Goal: Task Accomplishment & Management: Complete application form

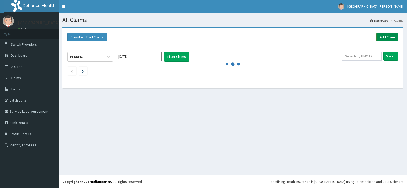
click at [389, 34] on link "Add Claim" at bounding box center [387, 37] width 22 height 9
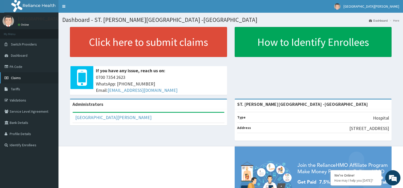
click at [26, 77] on link "Claims" at bounding box center [29, 77] width 58 height 11
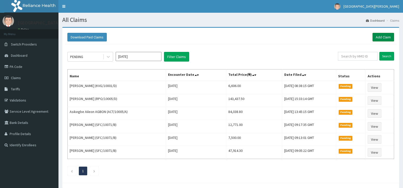
click at [384, 37] on link "Add Claim" at bounding box center [383, 37] width 22 height 9
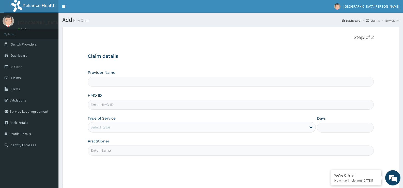
click at [114, 82] on input "Provider Name" at bounding box center [231, 82] width 286 height 10
type input "ST. [PERSON_NAME][GEOGRAPHIC_DATA] -[GEOGRAPHIC_DATA]"
click at [115, 107] on input "HMO ID" at bounding box center [231, 105] width 286 height 10
paste input "HII/10207/A"
type input "HII/10207/A"
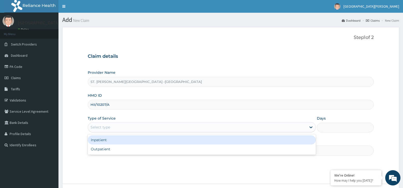
drag, startPoint x: 117, startPoint y: 124, endPoint x: 115, endPoint y: 132, distance: 8.8
click at [117, 124] on div "Select type" at bounding box center [197, 127] width 218 height 8
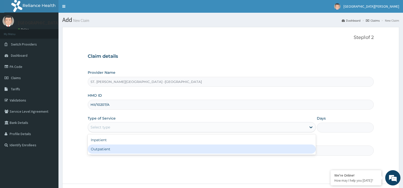
click at [114, 149] on div "Outpatient" at bounding box center [202, 148] width 228 height 9
type input "1"
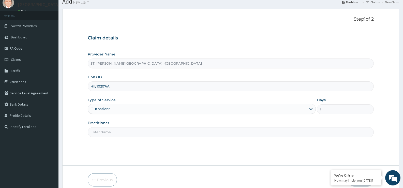
scroll to position [41, 0]
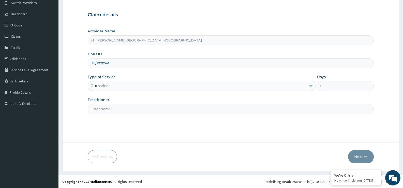
click at [109, 114] on input "Practitioner" at bounding box center [231, 109] width 286 height 10
type input "Luba"
click at [363, 157] on button "Next" at bounding box center [361, 156] width 26 height 13
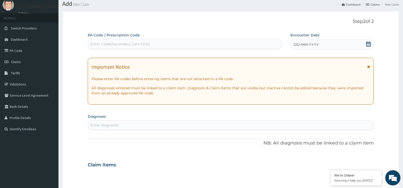
scroll to position [0, 0]
click at [327, 45] on div "DD-MM-YYYY" at bounding box center [331, 44] width 83 height 10
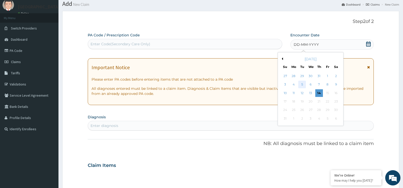
click at [304, 84] on div "5" at bounding box center [302, 85] width 8 height 8
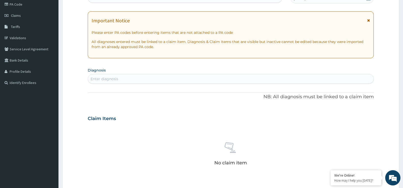
scroll to position [67, 0]
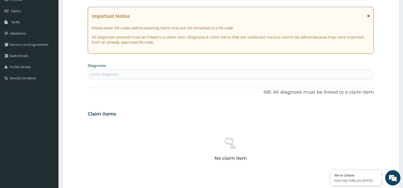
click at [129, 73] on div "Enter diagnosis" at bounding box center [230, 74] width 285 height 8
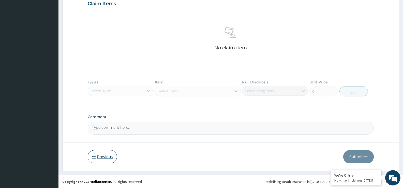
click at [104, 155] on button "Previous" at bounding box center [102, 156] width 29 height 13
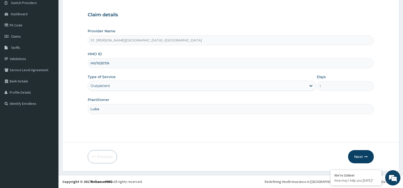
scroll to position [41, 0]
drag, startPoint x: 120, startPoint y: 63, endPoint x: 79, endPoint y: 65, distance: 41.2
click at [79, 65] on form "Step 1 of 2 Claim details Provider Name ST. Catherine's Specialist Hospital -Ri…" at bounding box center [230, 78] width 337 height 185
paste input "IOL/10046/D"
type input "IOL/10046/D"
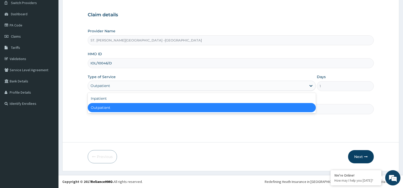
click at [148, 87] on div "Outpatient" at bounding box center [197, 86] width 218 height 8
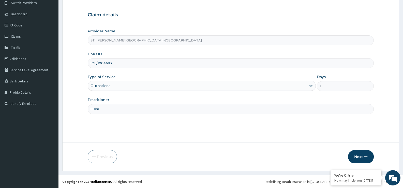
drag, startPoint x: 207, startPoint y: 130, endPoint x: 212, endPoint y: 131, distance: 4.9
click at [209, 130] on div "Step 1 of 2 Claim details Provider Name ST. Catherine's Specialist Hospital -Ri…" at bounding box center [231, 63] width 286 height 141
click at [368, 159] on button "Next" at bounding box center [361, 156] width 26 height 13
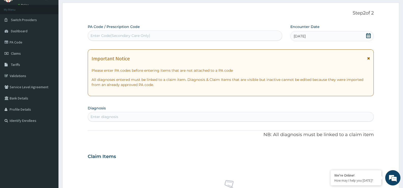
scroll to position [0, 0]
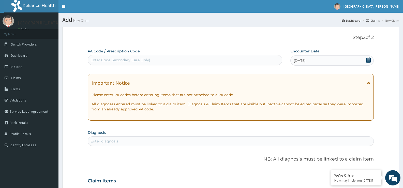
click at [171, 63] on div "Enter Code(Secondary Care Only)" at bounding box center [185, 60] width 194 height 8
paste input "PA/F835A1"
type input "PA/F835A1"
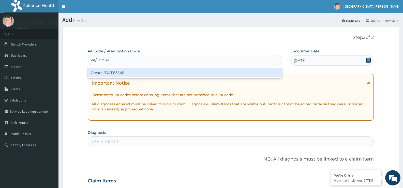
click at [133, 72] on div "Create "PA/F835A1"" at bounding box center [185, 72] width 194 height 9
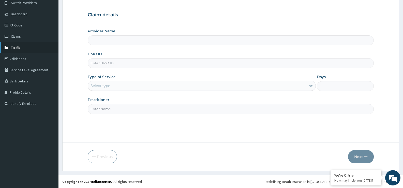
type input "ST. [PERSON_NAME][GEOGRAPHIC_DATA] -[GEOGRAPHIC_DATA]"
click at [37, 25] on link "PA Code" at bounding box center [29, 25] width 58 height 11
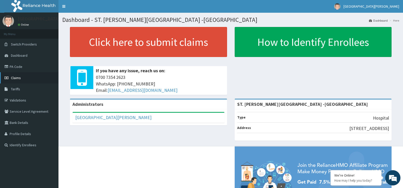
click at [25, 75] on link "Claims" at bounding box center [29, 77] width 58 height 11
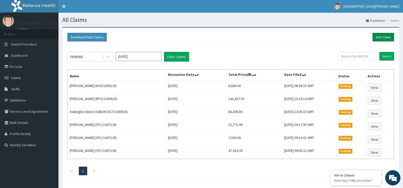
click at [386, 36] on link "Add Claim" at bounding box center [383, 37] width 22 height 9
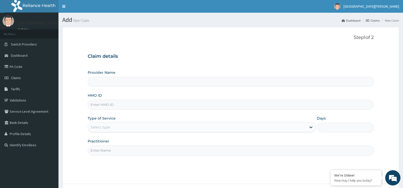
click at [145, 100] on input "HMO ID" at bounding box center [231, 105] width 286 height 10
type input "ST. Catherine's Specialist Hospital -Rivers"
paste input "IOL/10046/D"
type input "IOL/10046/D"
click at [129, 128] on div "Select type" at bounding box center [197, 127] width 218 height 8
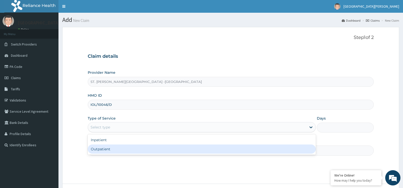
click at [124, 147] on div "Outpatient" at bounding box center [202, 148] width 228 height 9
type input "1"
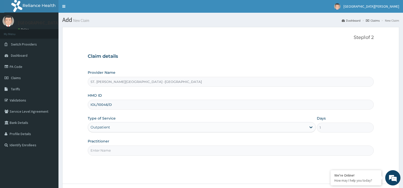
click at [124, 147] on input "Practitioner" at bounding box center [231, 150] width 286 height 10
type input "Luba"
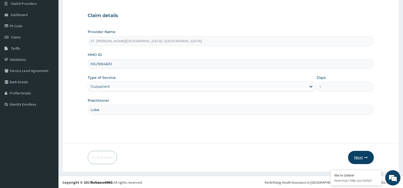
scroll to position [41, 0]
click at [369, 152] on button "Next" at bounding box center [361, 156] width 26 height 13
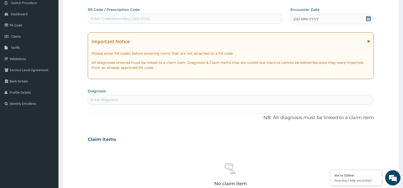
click at [208, 18] on div "Enter Code(Secondary Care Only)" at bounding box center [185, 18] width 194 height 8
click at [116, 20] on div "Enter Code(Secondary Care Only)" at bounding box center [120, 18] width 60 height 5
paste input "PA/58697A"
type input "PA/58697A"
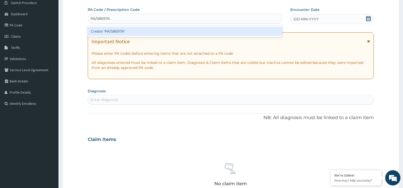
click at [117, 31] on div "Create "PA/58697A"" at bounding box center [185, 31] width 194 height 9
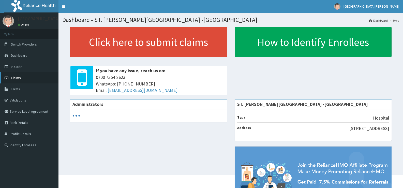
click at [23, 75] on link "Claims" at bounding box center [29, 77] width 58 height 11
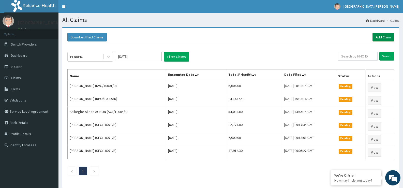
click at [382, 38] on link "Add Claim" at bounding box center [383, 37] width 22 height 9
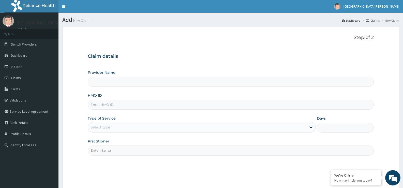
click at [140, 104] on input "HMO ID" at bounding box center [231, 105] width 286 height 10
type input "ST. Catherine's Specialist Hospital -Rivers"
paste input "IOL/10046/D"
type input "IOL/10046/D"
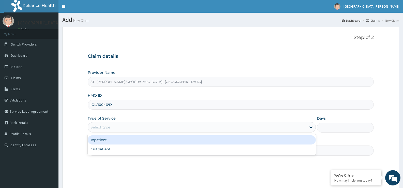
click at [131, 127] on div "Select type" at bounding box center [197, 127] width 218 height 8
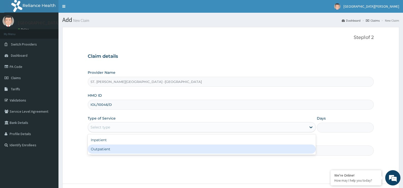
click at [124, 148] on div "Outpatient" at bounding box center [202, 148] width 228 height 9
type input "1"
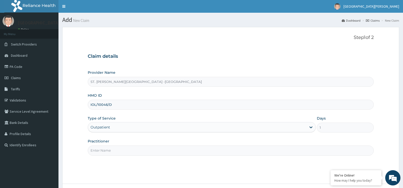
click at [124, 148] on input "Practitioner" at bounding box center [231, 150] width 286 height 10
type input "Luba"
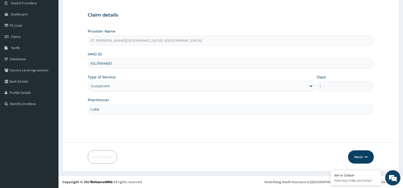
scroll to position [41, 0]
click at [358, 157] on button "Next" at bounding box center [361, 156] width 26 height 13
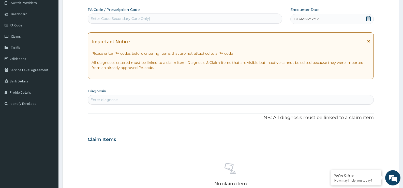
scroll to position [0, 0]
click at [132, 23] on div "Enter Code(Secondary Care Only)" at bounding box center [185, 18] width 194 height 8
paste input "PA/58697A"
type input "PA/58697A"
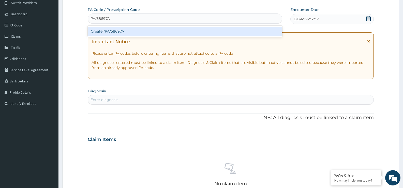
click at [112, 31] on div "Create "PA/58697A"" at bounding box center [185, 31] width 194 height 9
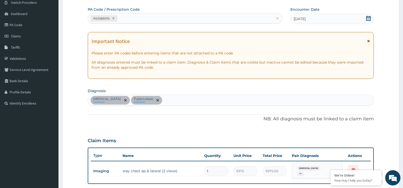
scroll to position [41, 0]
click at [137, 20] on div "PA/58697A" at bounding box center [180, 18] width 185 height 8
paste input "PA/F835A1"
type input "PA/F835A1"
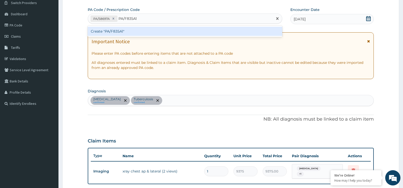
click at [132, 30] on div "Create "PA/F835A1"" at bounding box center [185, 31] width 194 height 9
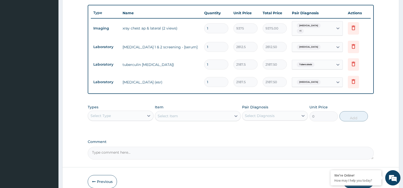
scroll to position [196, 0]
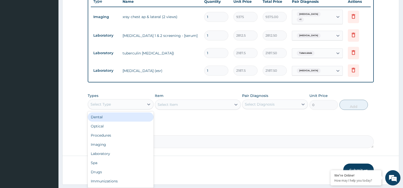
click at [132, 100] on div "Select Type" at bounding box center [116, 104] width 56 height 8
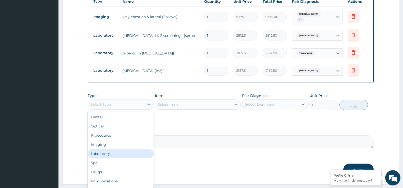
click at [118, 149] on div "Laboratory" at bounding box center [121, 153] width 66 height 9
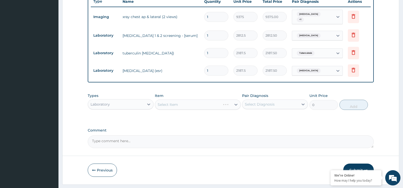
click at [285, 102] on div "Select Diagnosis" at bounding box center [270, 104] width 56 height 8
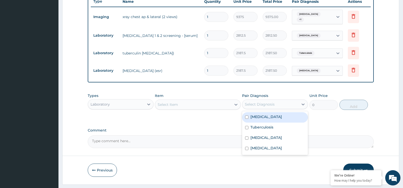
click at [220, 102] on div "Select Item" at bounding box center [193, 104] width 76 height 8
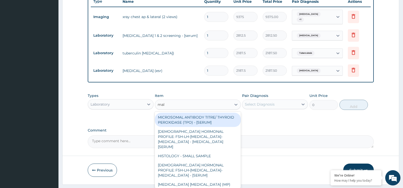
type input "mala"
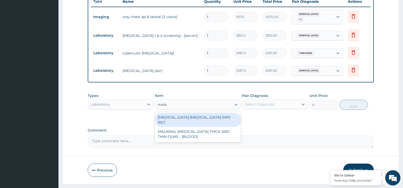
click at [215, 117] on div "MALARIA PARASITE (MP) RDT" at bounding box center [198, 120] width 86 height 14
type input "2000"
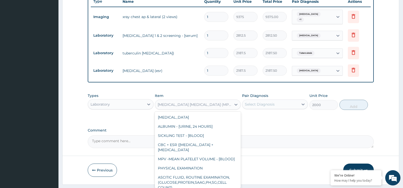
click at [217, 100] on div "MALARIA PARASITE (MP) RDT" at bounding box center [193, 104] width 76 height 8
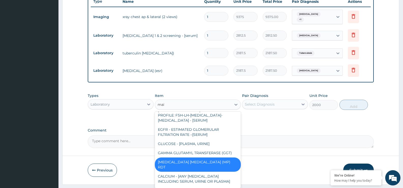
scroll to position [6, 0]
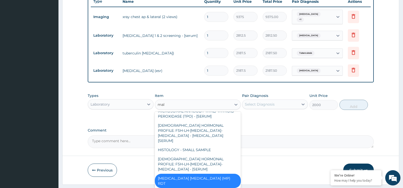
type input "mala"
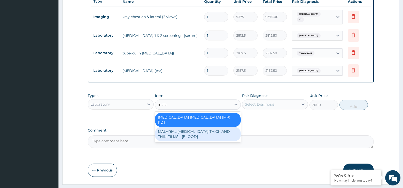
click at [208, 127] on div "MALARIAL PARASITE THICK AND THIN FILMS - [BLOOD]" at bounding box center [198, 134] width 86 height 14
type input "2187.5"
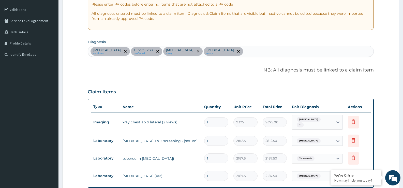
scroll to position [69, 0]
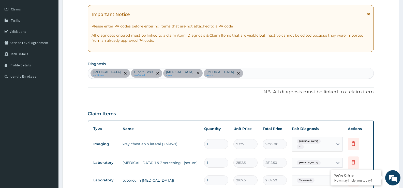
click at [273, 72] on div "Chest pain confirmed Tuberculosis confirmed Immunosuppression query Electrolyte…" at bounding box center [230, 73] width 285 height 11
type input "mala"
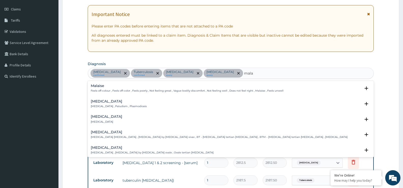
click at [118, 106] on p "Malaria , Paludism , Plasmodiosis" at bounding box center [119, 106] width 56 height 4
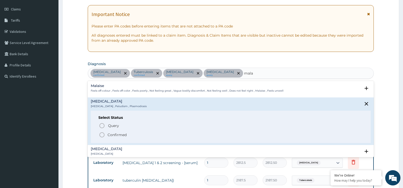
click at [110, 135] on p "Confirmed" at bounding box center [117, 134] width 19 height 5
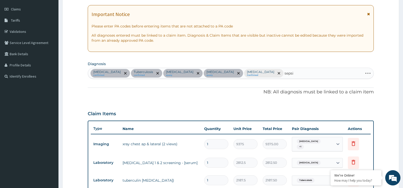
type input "sepsis"
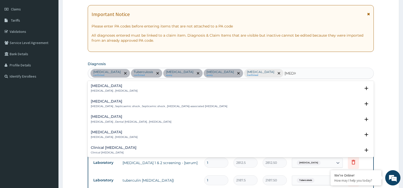
click at [106, 90] on p "Systemic infection , Sepsis" at bounding box center [114, 91] width 47 height 4
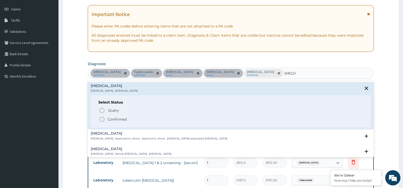
click at [120, 121] on p "Confirmed" at bounding box center [117, 119] width 19 height 5
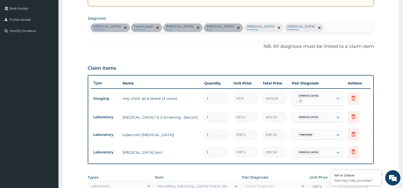
scroll to position [207, 0]
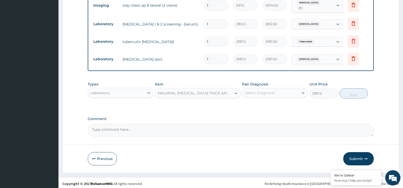
click at [272, 94] on div "Select Diagnosis" at bounding box center [270, 93] width 56 height 8
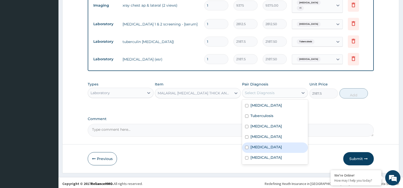
click at [266, 148] on div "Malaria" at bounding box center [275, 147] width 66 height 10
checkbox input "true"
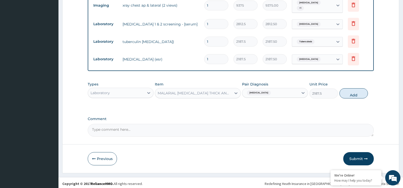
drag, startPoint x: 355, startPoint y: 91, endPoint x: 300, endPoint y: 95, distance: 55.0
click at [355, 91] on button "Add" at bounding box center [353, 93] width 28 height 10
type input "0"
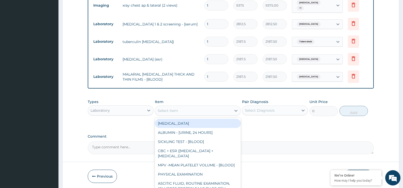
click at [197, 106] on div "Select Item" at bounding box center [193, 110] width 76 height 8
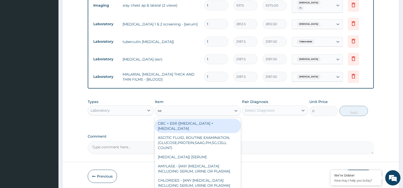
type input "s"
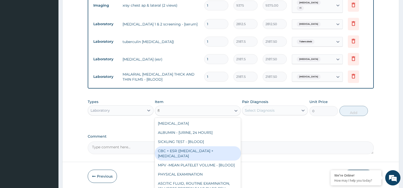
type input "fbc"
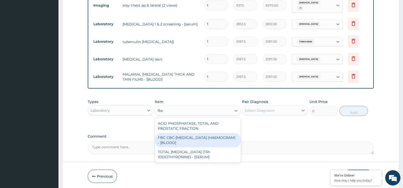
click at [199, 135] on div "FBC CBC-COMPLETE BLOOD COUNT (HAEMOGRAM) - [BLOOD]" at bounding box center [198, 140] width 86 height 14
type input "5000"
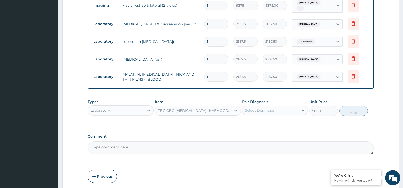
click at [283, 110] on div "Select Diagnosis" at bounding box center [270, 110] width 56 height 8
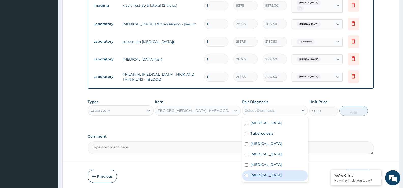
click at [265, 170] on div "Sepsis" at bounding box center [275, 175] width 66 height 10
checkbox input "true"
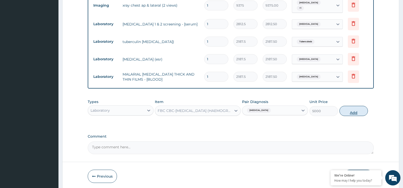
click at [345, 110] on button "Add" at bounding box center [353, 111] width 28 height 10
type input "0"
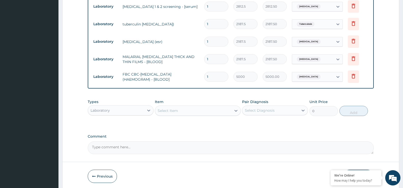
scroll to position [242, 0]
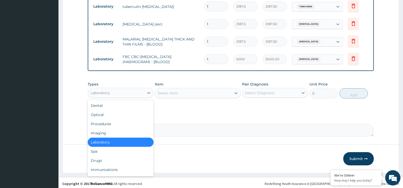
click at [143, 92] on div "Laboratory" at bounding box center [116, 93] width 56 height 8
click at [117, 119] on div "Procedures" at bounding box center [121, 123] width 66 height 9
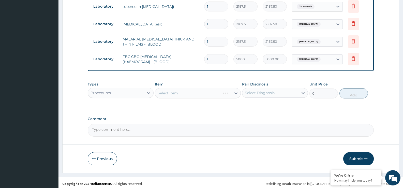
click at [209, 89] on div "Select Item" at bounding box center [198, 93] width 86 height 10
click at [209, 88] on div "Select Item" at bounding box center [198, 93] width 86 height 10
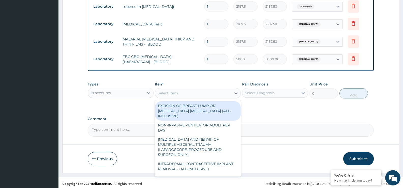
click at [209, 89] on div "Select Item" at bounding box center [193, 93] width 76 height 8
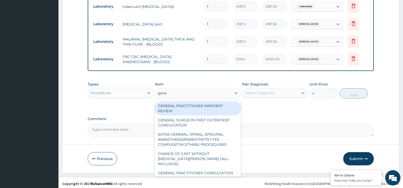
type input "gener"
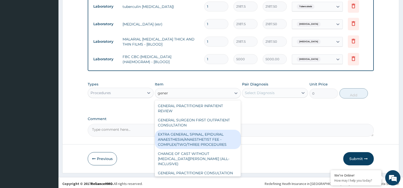
click at [185, 127] on div "GENERAL SURGEON FIRST OUTPATIENT CONSULTATION" at bounding box center [198, 122] width 86 height 14
type input "22500"
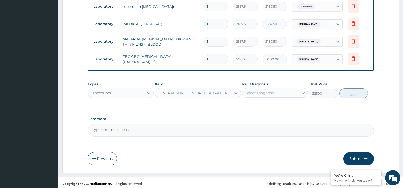
click at [258, 90] on div "Select Diagnosis" at bounding box center [260, 92] width 30 height 5
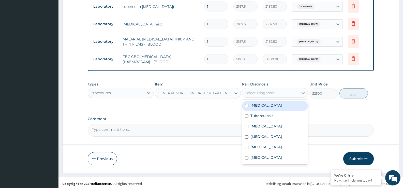
click at [215, 88] on div "GENERAL SURGEON FIRST OUTPATIENT CONSULTATION" at bounding box center [198, 93] width 86 height 10
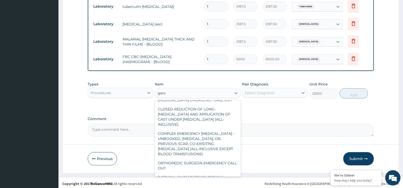
scroll to position [0, 0]
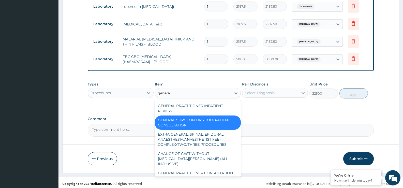
type input "general"
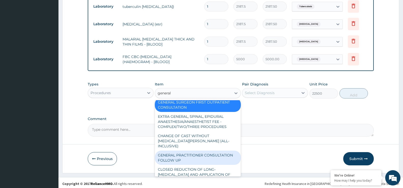
scroll to position [25, 0]
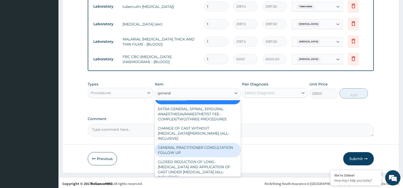
click at [181, 148] on div "GENERAL PRACTITIONER CONSULTATION FOLLOW UP" at bounding box center [198, 150] width 86 height 14
type input "1875"
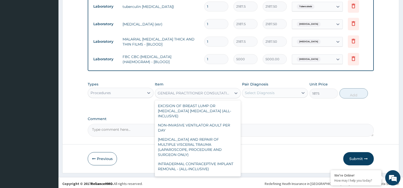
click at [214, 92] on div "GENERAL PRACTITIONER CONSULTATION FOLLOW UP" at bounding box center [195, 92] width 74 height 5
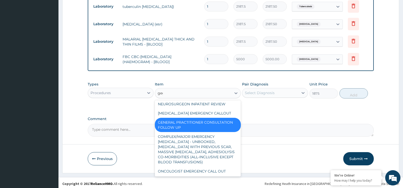
scroll to position [0, 0]
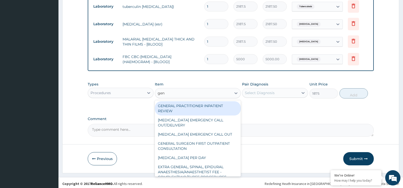
type input "gene"
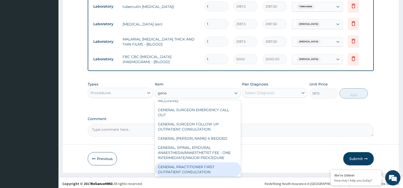
scroll to position [107, 0]
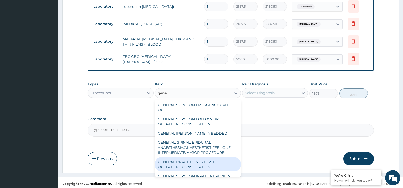
click at [204, 157] on div "GENERAL PRACTITIONER FIRST OUTPATIENT CONSULTATION" at bounding box center [198, 164] width 86 height 14
type input "3750"
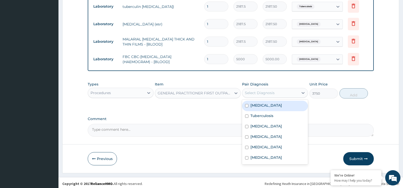
drag, startPoint x: 286, startPoint y: 91, endPoint x: 274, endPoint y: 117, distance: 28.1
click at [285, 91] on div "Select Diagnosis" at bounding box center [270, 93] width 56 height 8
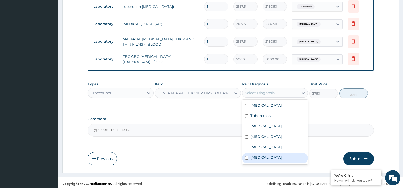
click at [272, 154] on div "Sepsis" at bounding box center [275, 158] width 66 height 10
checkbox input "true"
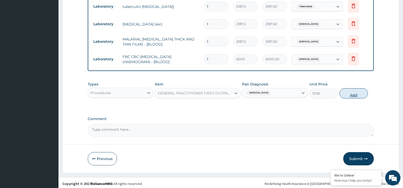
click at [346, 94] on button "Add" at bounding box center [353, 93] width 28 height 10
type input "0"
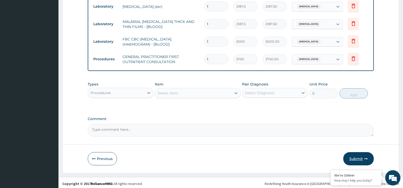
click at [361, 160] on button "Submit" at bounding box center [358, 158] width 30 height 13
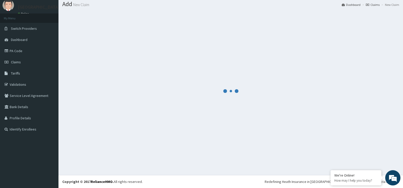
scroll to position [16, 0]
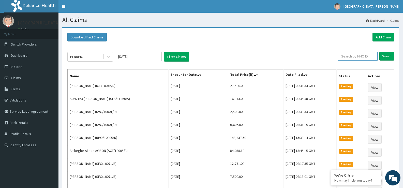
click at [343, 57] on input "text" at bounding box center [358, 56] width 40 height 9
paste input "SFA/11860/A"
type input "SFA/11860/A"
click at [389, 56] on input "Search" at bounding box center [386, 56] width 15 height 9
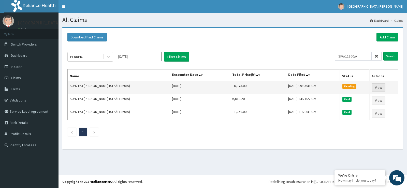
click at [375, 85] on link "View" at bounding box center [378, 87] width 14 height 9
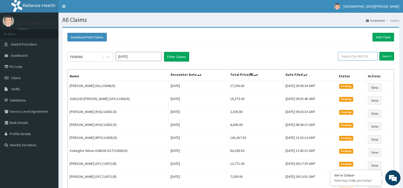
click at [346, 55] on input "text" at bounding box center [358, 56] width 40 height 9
paste input "SFA/11860/A"
type input "SFA/11860/A"
click at [386, 58] on input "Search" at bounding box center [386, 56] width 15 height 9
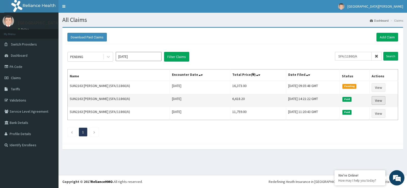
click at [379, 98] on link "View" at bounding box center [378, 100] width 14 height 9
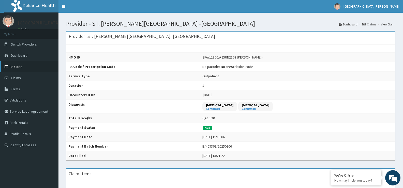
click at [26, 67] on link "PA Code" at bounding box center [29, 66] width 58 height 11
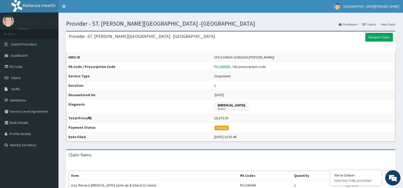
click at [365, 24] on icon at bounding box center [363, 24] width 3 height 3
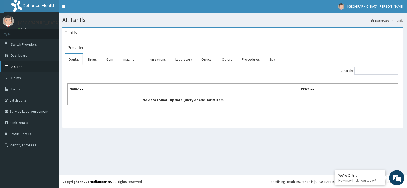
click at [24, 65] on link "PA Code" at bounding box center [29, 66] width 58 height 11
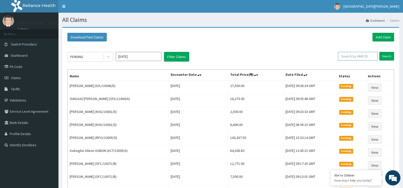
click at [356, 56] on input "text" at bounding box center [358, 56] width 40 height 9
paste input "SFA/11860/A"
type input "SFA/11860/A"
click at [384, 54] on input "Search" at bounding box center [386, 56] width 15 height 9
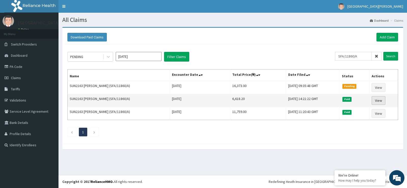
click at [381, 101] on link "View" at bounding box center [378, 100] width 14 height 9
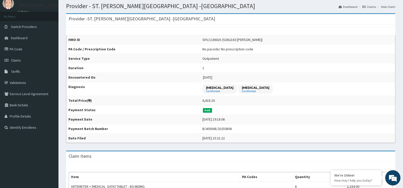
scroll to position [7, 0]
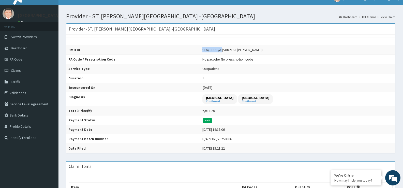
drag, startPoint x: 226, startPoint y: 51, endPoint x: 204, endPoint y: 51, distance: 21.6
click at [204, 51] on td "SFA/11860/A (SUN2163 [PERSON_NAME])" at bounding box center [297, 49] width 195 height 9
copy div "SFA/11860/A"
click at [28, 58] on link "PA Code" at bounding box center [29, 59] width 58 height 11
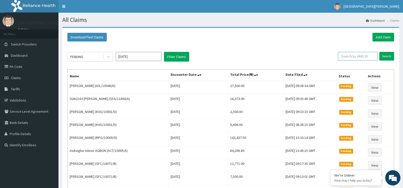
click at [357, 56] on input "text" at bounding box center [358, 56] width 40 height 9
click at [358, 56] on input "text" at bounding box center [358, 56] width 40 height 9
click at [367, 61] on div "Search" at bounding box center [366, 57] width 56 height 10
paste input "SFA/11860/A"
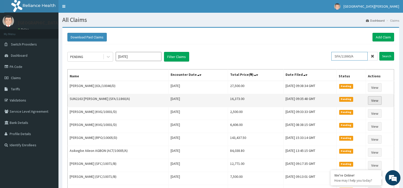
type input "SFA/11860/A"
click at [374, 101] on link "View" at bounding box center [375, 100] width 14 height 9
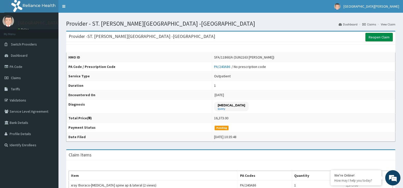
click at [374, 38] on link "Reopen Claim" at bounding box center [378, 37] width 27 height 9
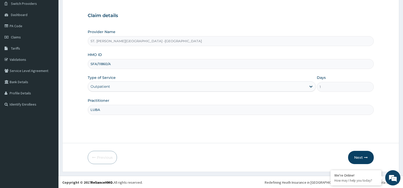
scroll to position [41, 0]
click at [365, 158] on icon "button" at bounding box center [366, 157] width 4 height 4
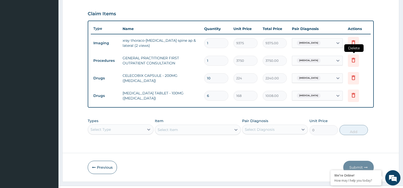
scroll to position [0, 0]
click at [353, 61] on icon at bounding box center [353, 60] width 6 height 6
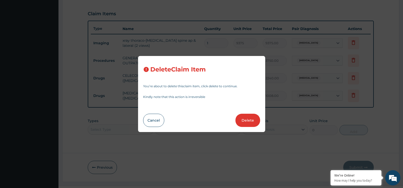
click at [238, 121] on button "Delete" at bounding box center [247, 120] width 25 height 13
type input "10"
type input "224"
type input "2240.00"
type input "6"
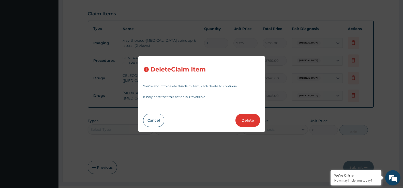
type input "168"
type input "1008.00"
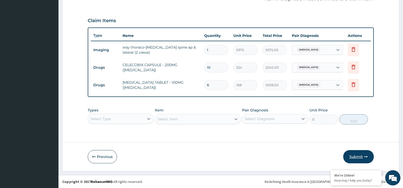
click at [356, 153] on button "Submit" at bounding box center [358, 156] width 30 height 13
click at [354, 159] on button "Submit" at bounding box center [358, 156] width 30 height 13
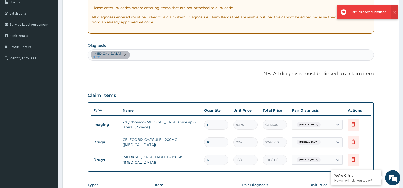
scroll to position [9, 0]
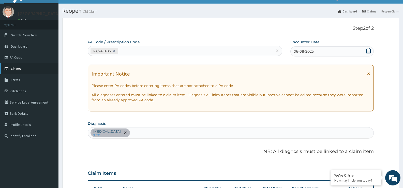
click at [24, 65] on link "Claims" at bounding box center [29, 68] width 58 height 11
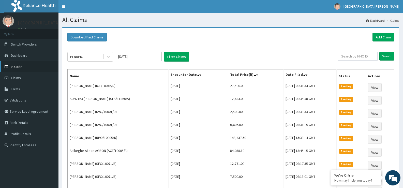
click at [19, 68] on link "PA Code" at bounding box center [29, 66] width 58 height 11
